Goal: Information Seeking & Learning: Learn about a topic

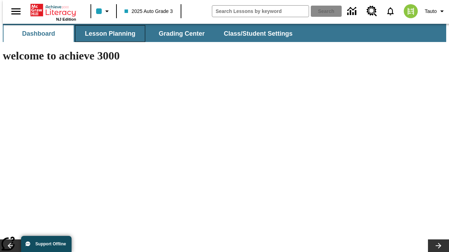
click at [107, 34] on button "Lesson Planning" at bounding box center [110, 33] width 70 height 17
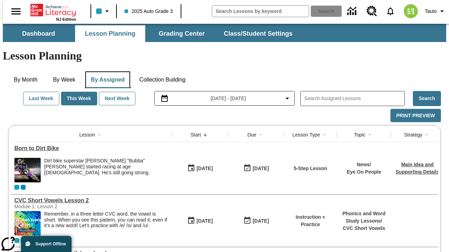
click at [106, 71] on button "By Assigned" at bounding box center [107, 79] width 45 height 17
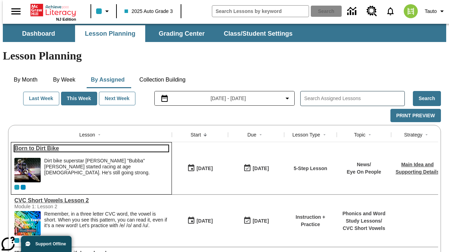
click at [88, 145] on link "Born to Dirt Bike" at bounding box center [91, 148] width 154 height 6
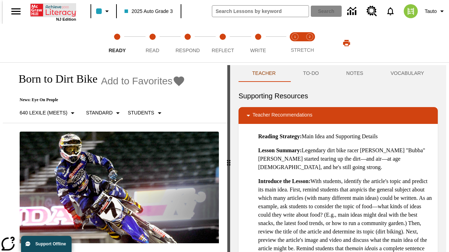
click at [50, 9] on icon "Home" at bounding box center [53, 10] width 47 height 14
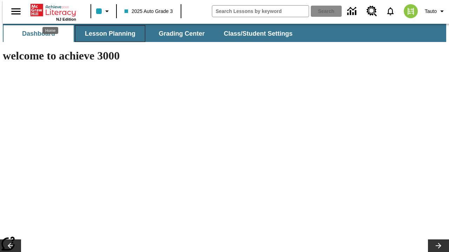
click at [107, 34] on button "Lesson Planning" at bounding box center [110, 33] width 70 height 17
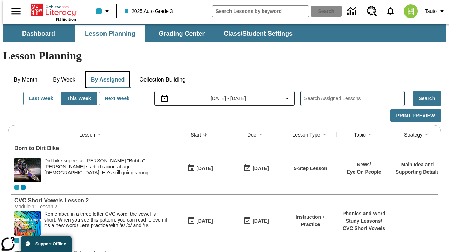
click at [106, 71] on button "By Assigned" at bounding box center [107, 79] width 45 height 17
